Goal: Task Accomplishment & Management: Use online tool/utility

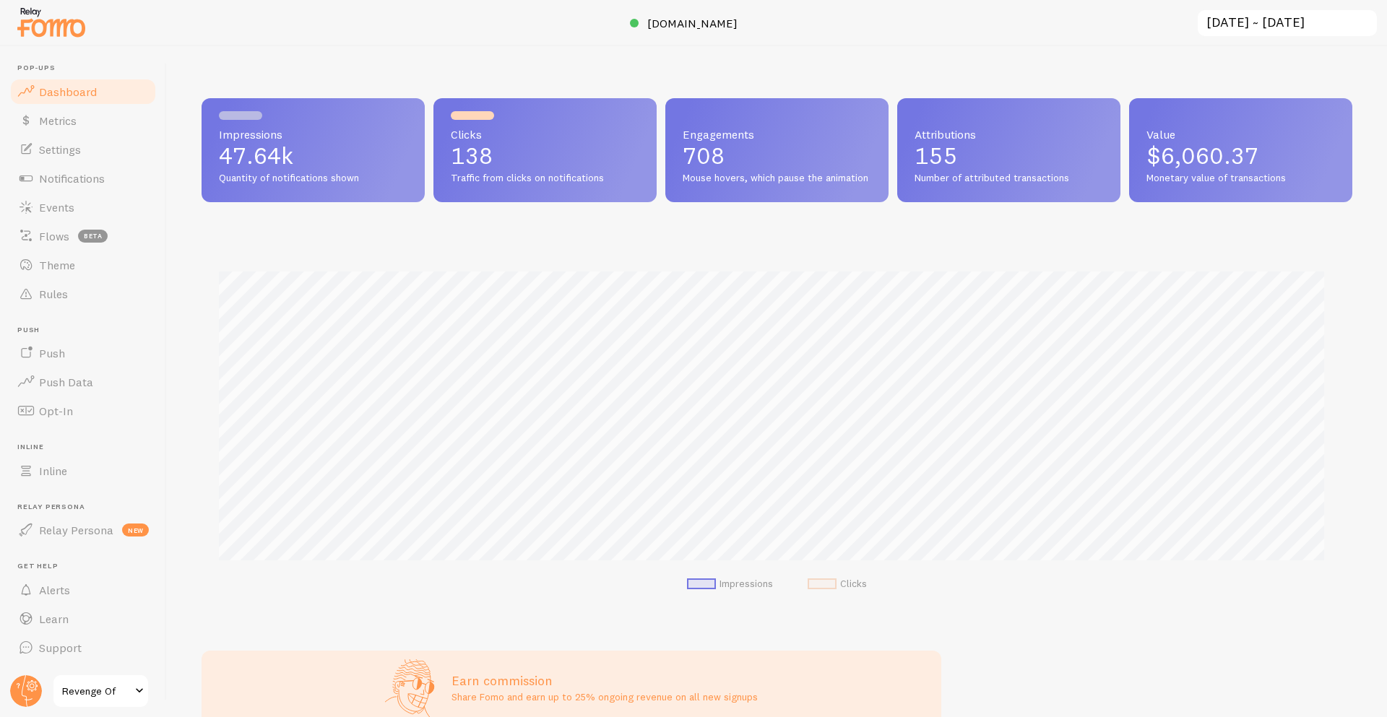
scroll to position [379, 1140]
click at [18, 185] on span at bounding box center [25, 178] width 17 height 17
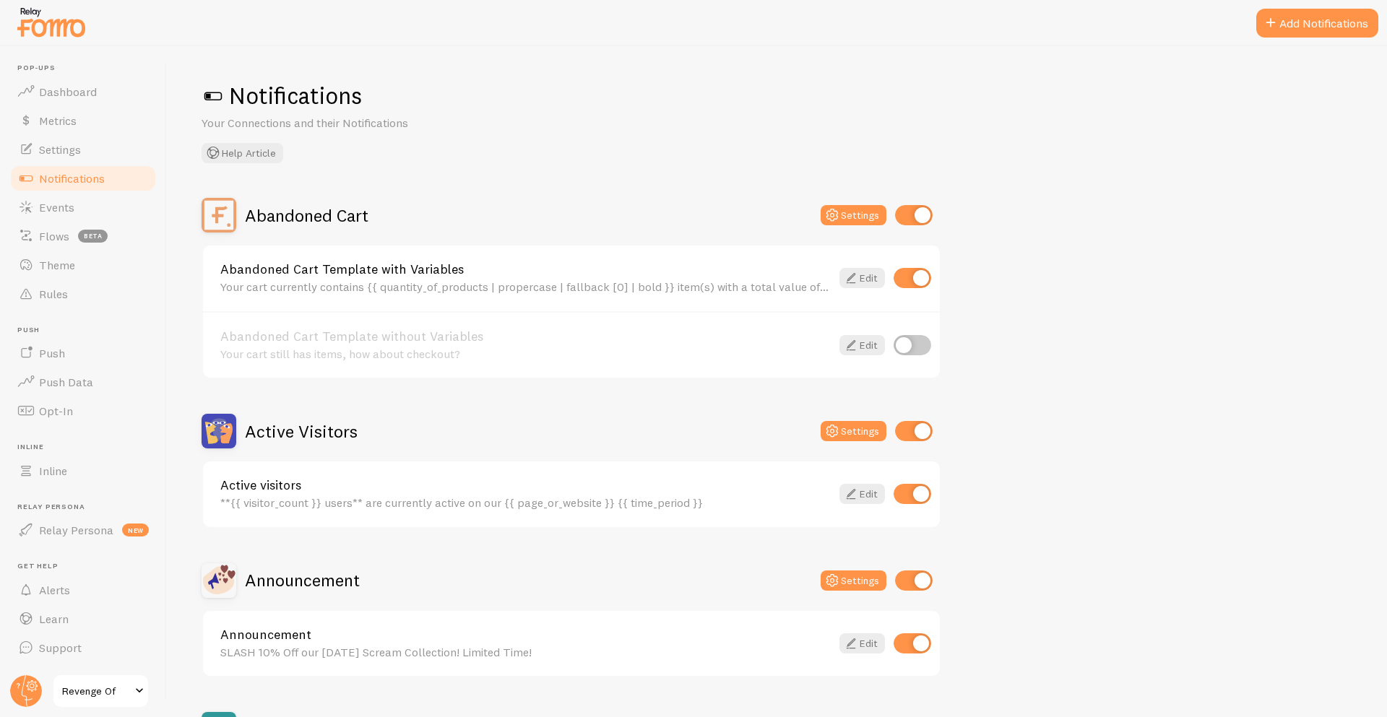
click at [323, 221] on h2 "Abandoned Cart" at bounding box center [306, 215] width 123 height 22
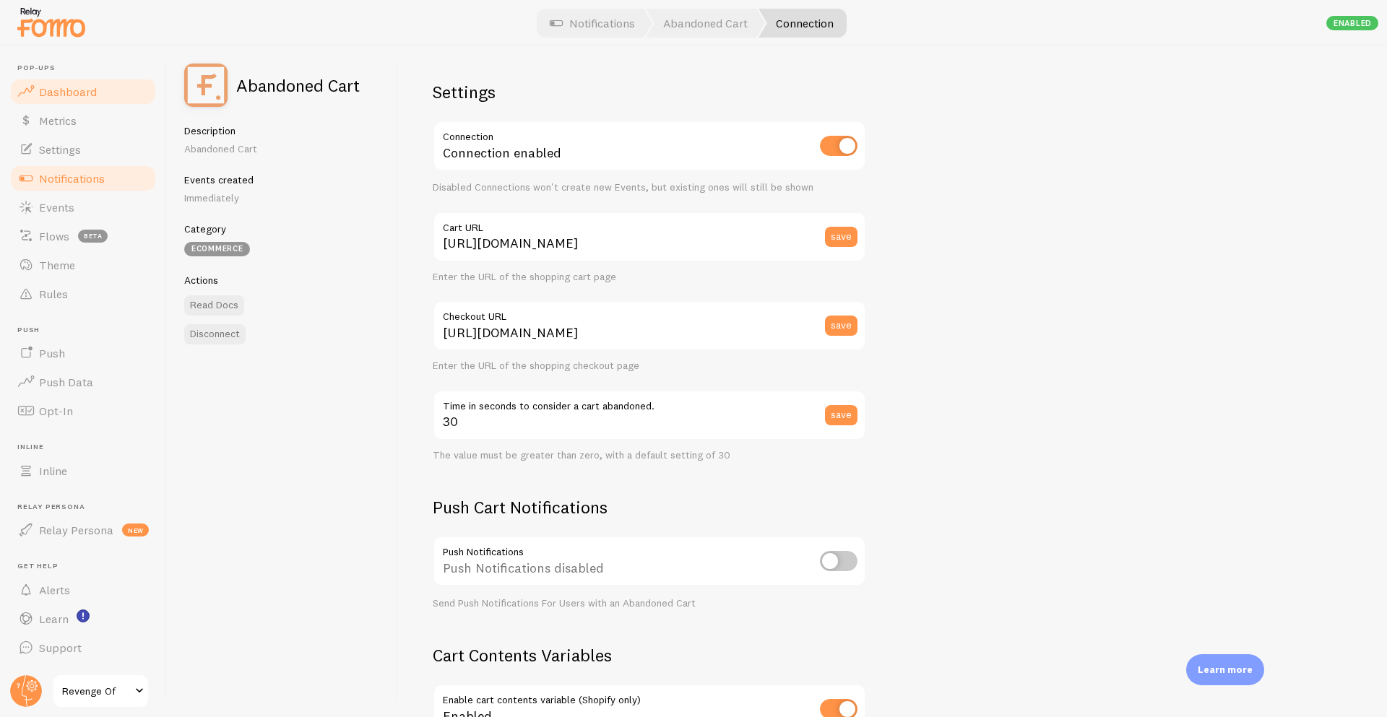
click at [58, 95] on span "Dashboard" at bounding box center [68, 91] width 58 height 14
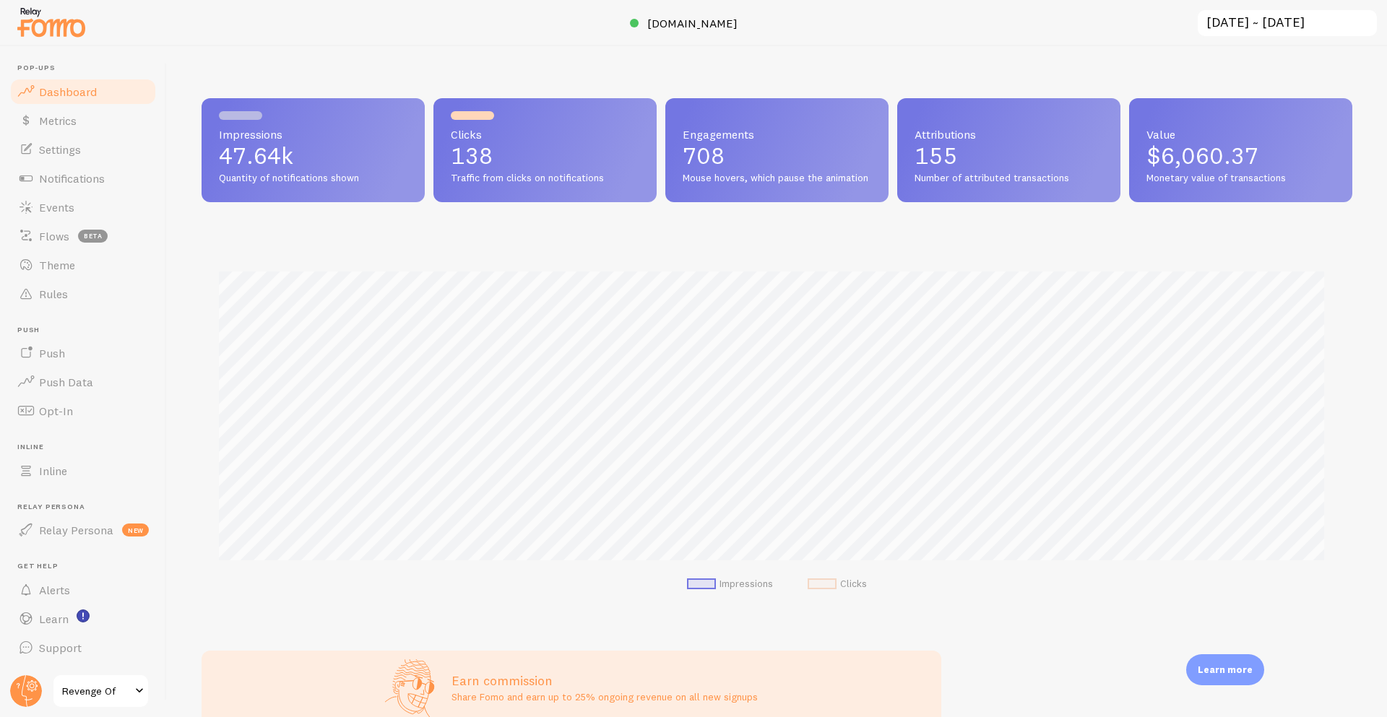
scroll to position [379, 1140]
click at [681, 27] on span "[DOMAIN_NAME]" at bounding box center [692, 23] width 90 height 14
click at [82, 181] on span "Notifications" at bounding box center [72, 178] width 66 height 14
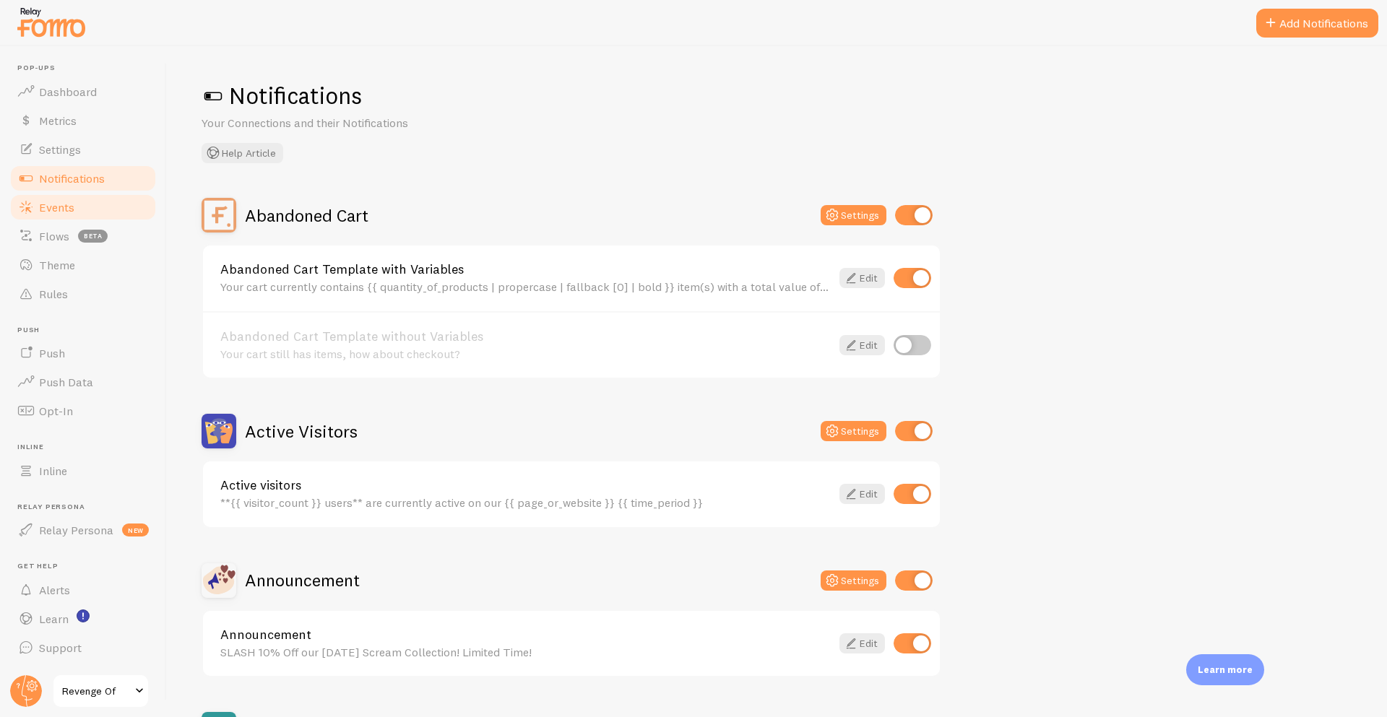
click at [78, 196] on link "Events" at bounding box center [83, 207] width 149 height 29
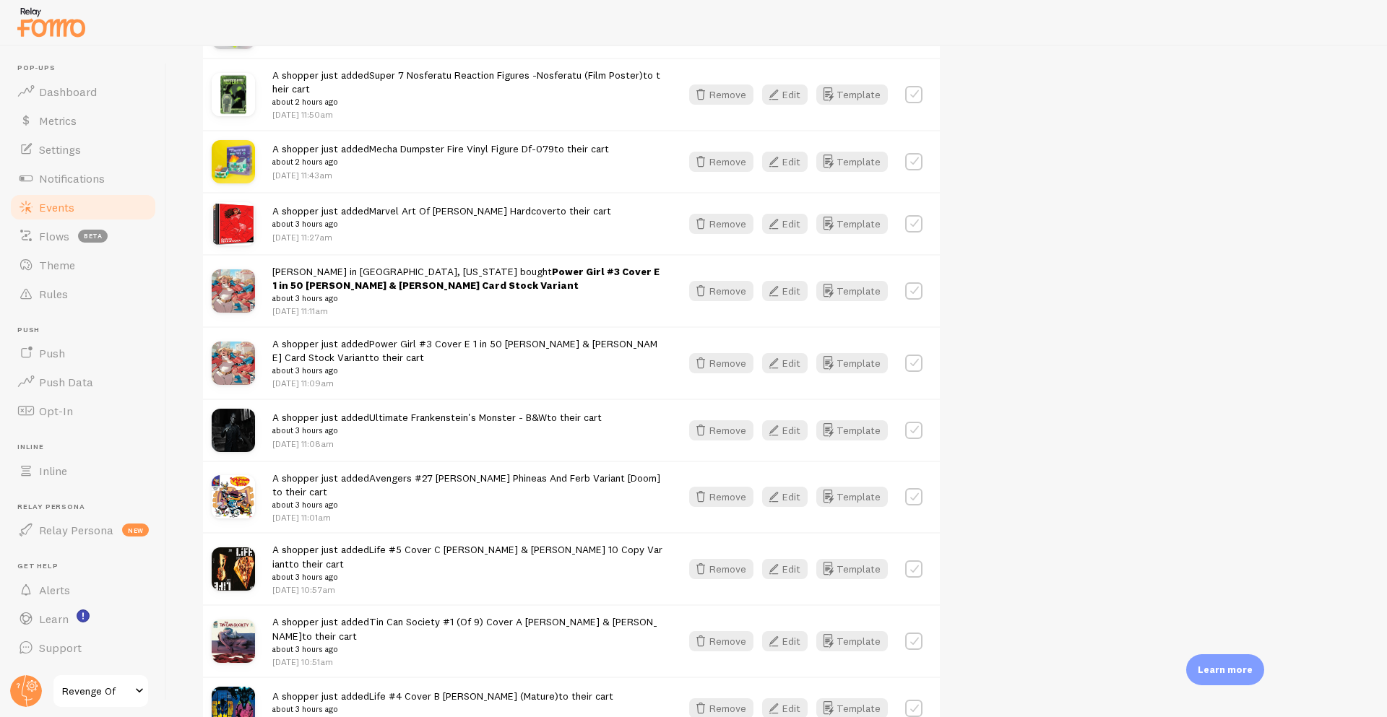
scroll to position [1935, 0]
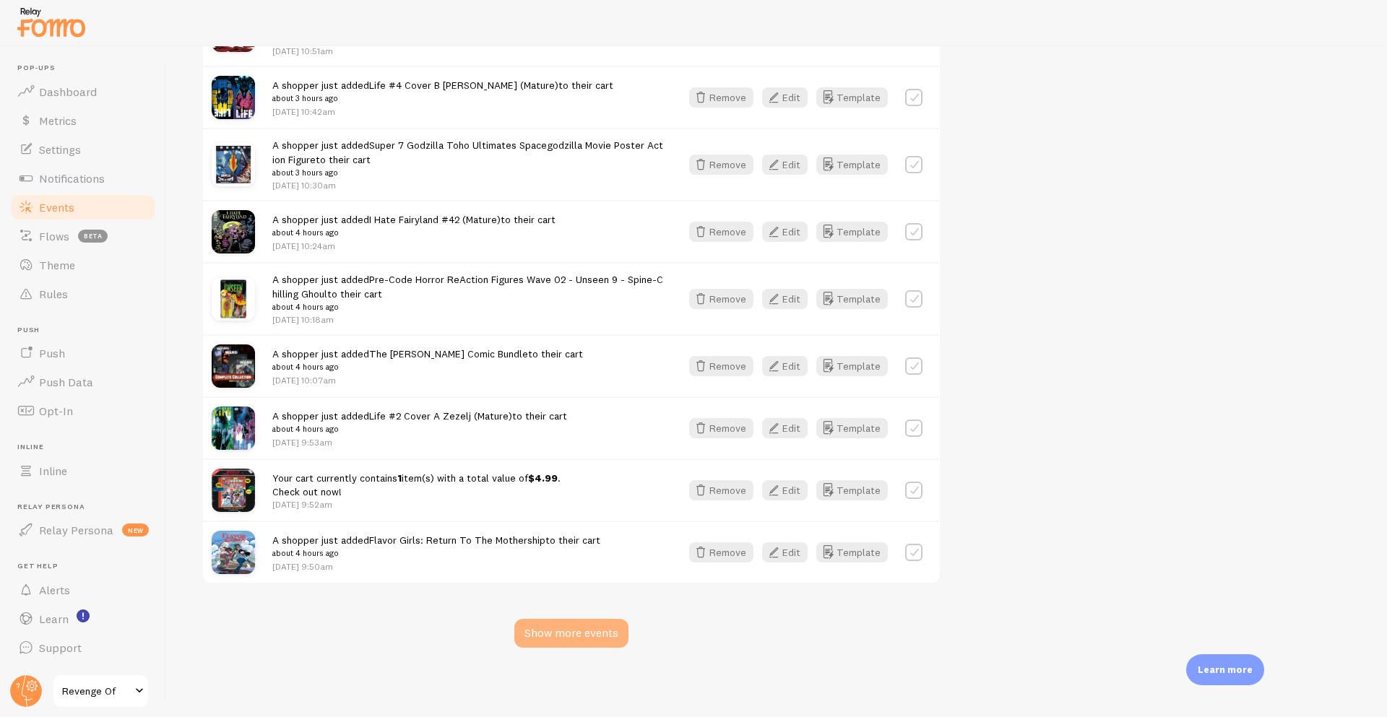
click at [575, 642] on div "Show more events" at bounding box center [571, 633] width 114 height 29
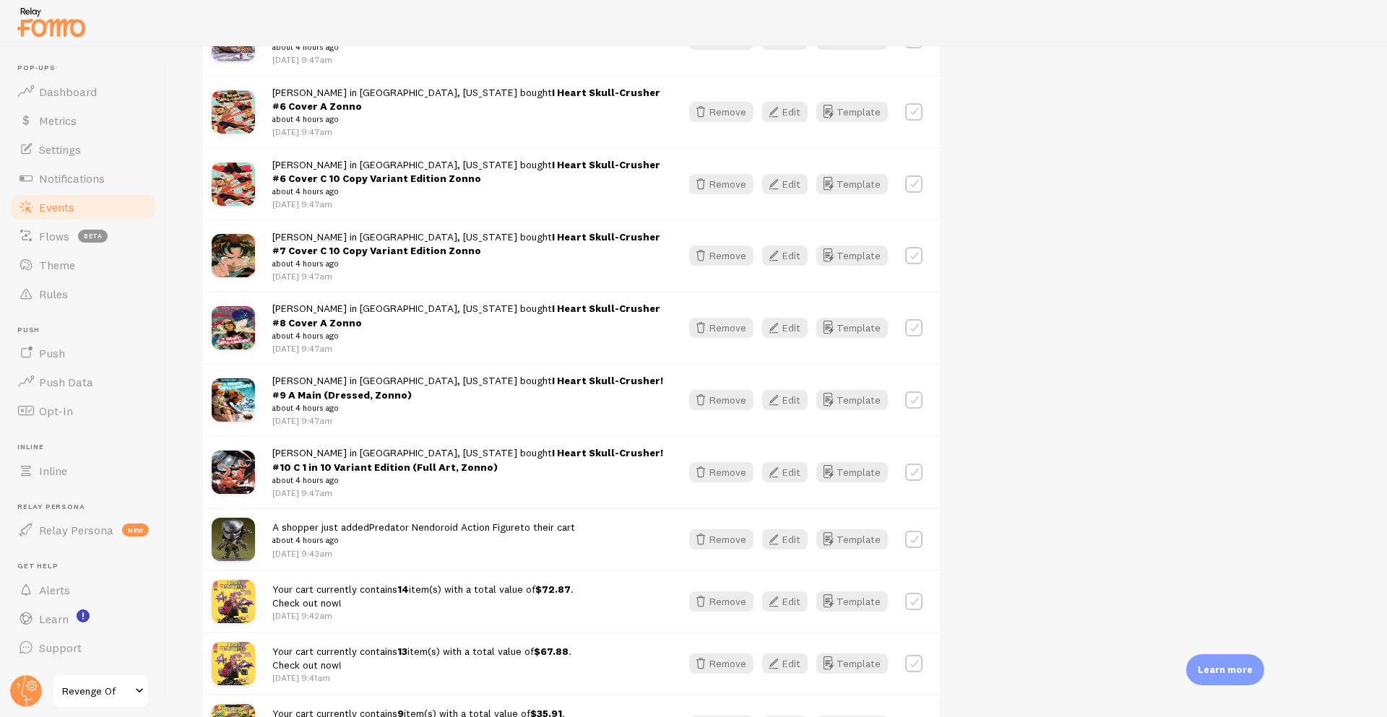
scroll to position [0, 0]
